Goal: Task Accomplishment & Management: Manage account settings

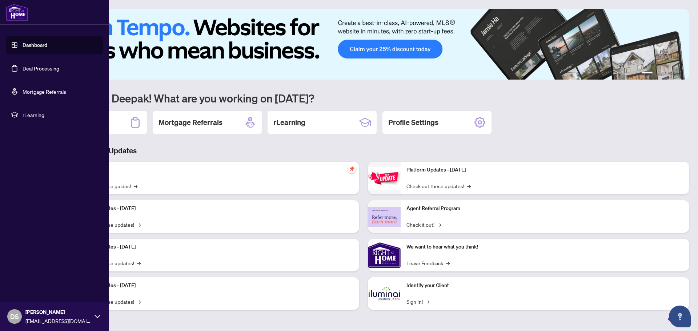
click at [52, 70] on link "Deal Processing" at bounding box center [41, 68] width 37 height 7
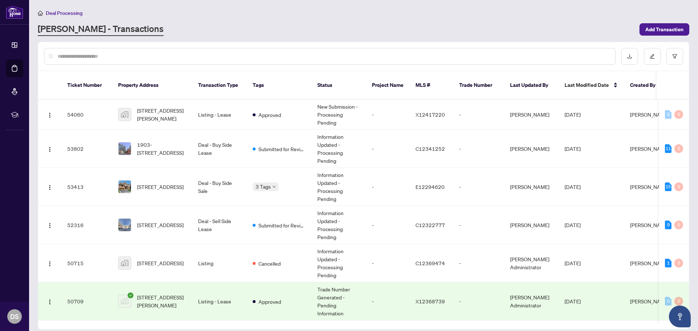
click at [146, 48] on div at bounding box center [329, 56] width 571 height 17
click at [145, 61] on div at bounding box center [329, 56] width 571 height 17
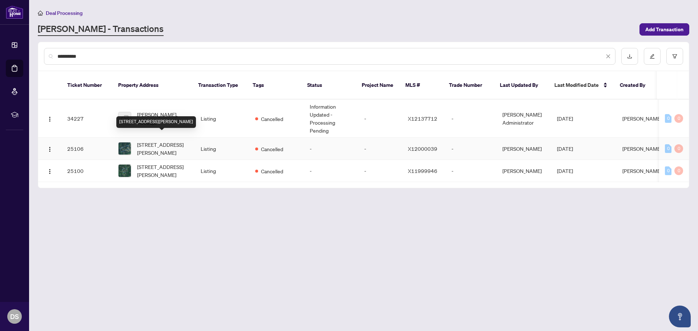
type input "**********"
click at [153, 144] on span "0A Flinton Rd, Tweed, Ontario K0K 3J0, Canada" at bounding box center [163, 149] width 52 height 16
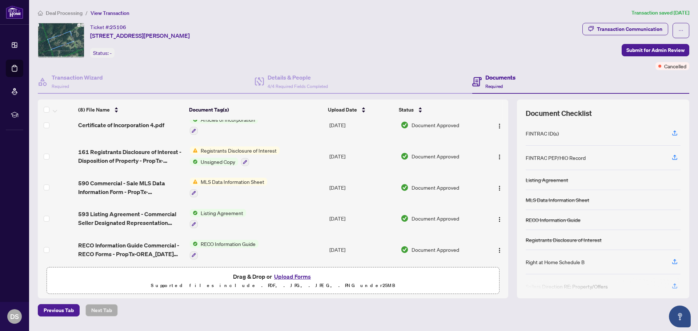
scroll to position [107, 0]
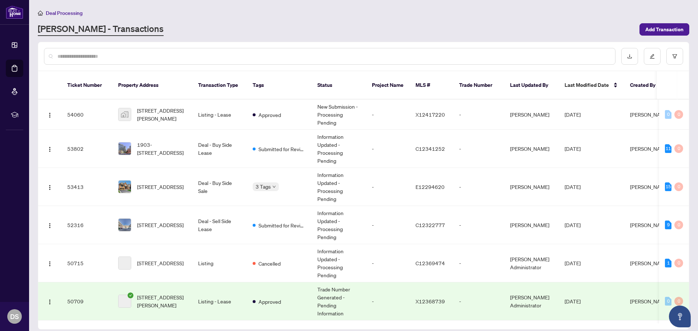
click at [85, 58] on input "text" at bounding box center [333, 56] width 552 height 8
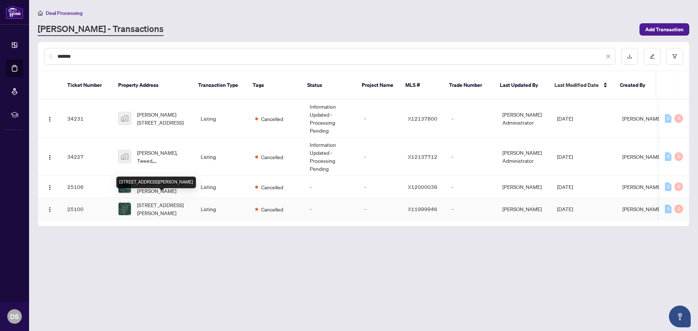
type input "*******"
click at [157, 178] on div "0 Flinton Rd, Tweed, Ontario K0K 3J0, Canada" at bounding box center [156, 183] width 80 height 12
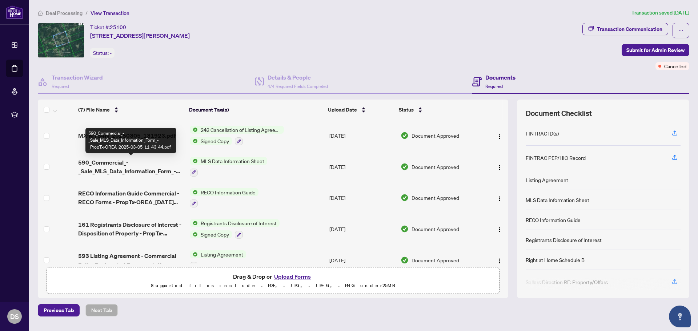
click at [100, 166] on span "590_Commercial_-_Sale_MLS_Data_Information_Form_-_PropTx-OREA_2025-03-05_11_43_…" at bounding box center [131, 166] width 106 height 17
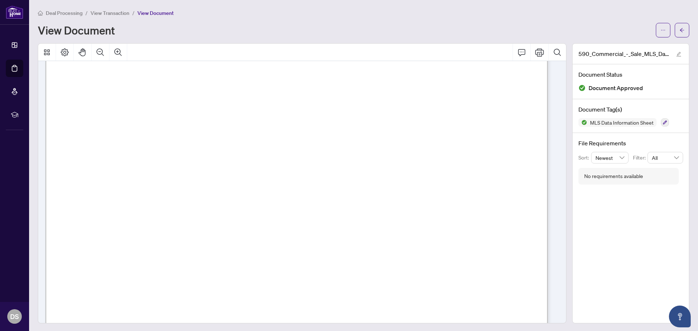
scroll to position [3489, 0]
